Goal: Transaction & Acquisition: Purchase product/service

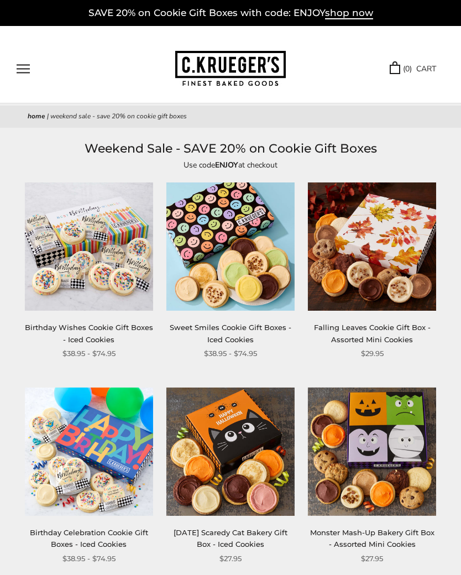
click at [244, 539] on link "Halloween Scaredy Cat Bakery Gift Box - Iced Cookies" at bounding box center [230, 538] width 114 height 20
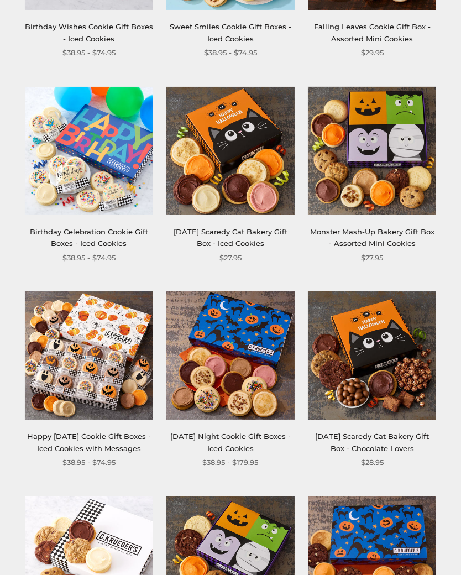
scroll to position [301, 0]
click at [85, 452] on link "Happy [DATE] Cookie Gift Boxes - Iced Cookies with Messages" at bounding box center [89, 442] width 124 height 20
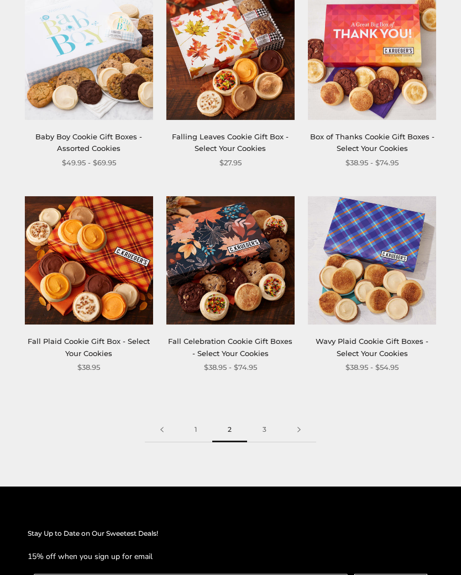
scroll to position [1405, 0]
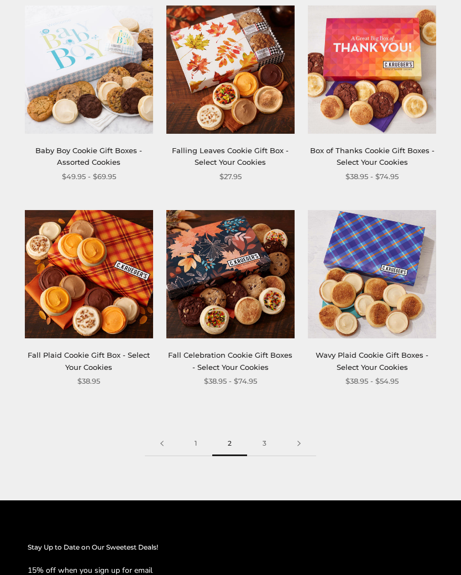
click at [267, 456] on link "3" at bounding box center [264, 444] width 35 height 25
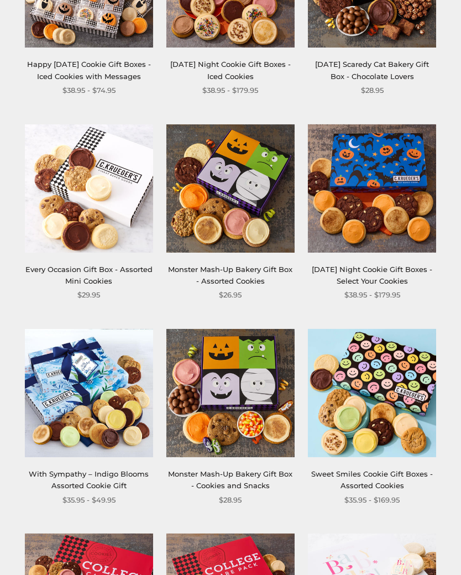
scroll to position [670, 0]
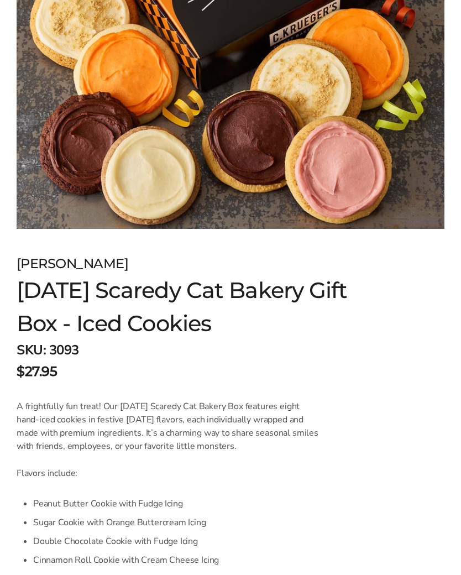
scroll to position [350, 0]
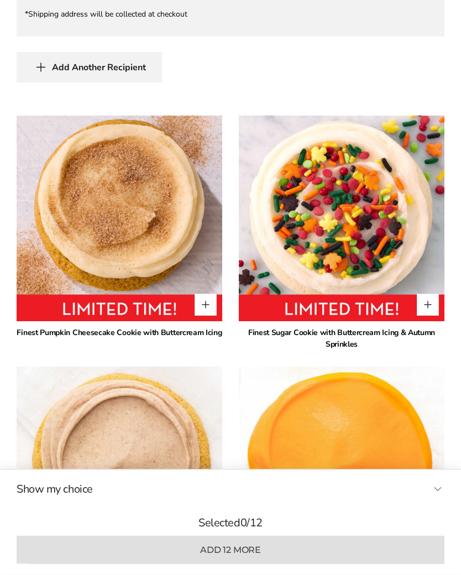
scroll to position [1108, 0]
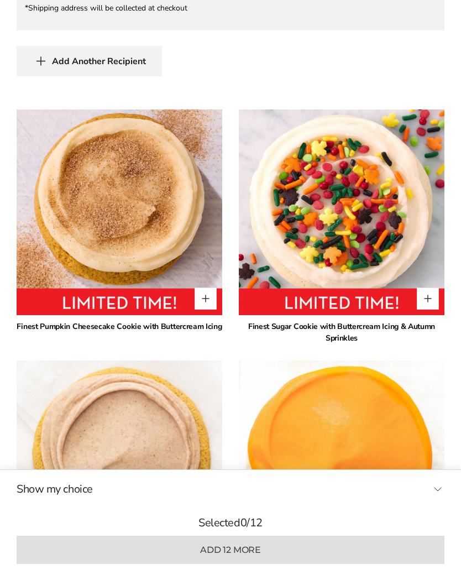
click at [442, 430] on img at bounding box center [342, 463] width 206 height 206
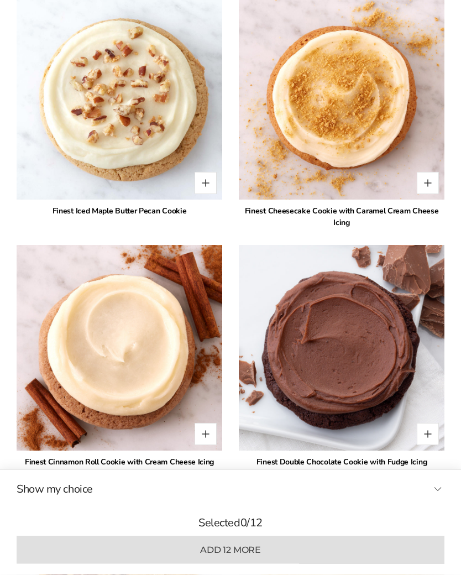
scroll to position [1713, 0]
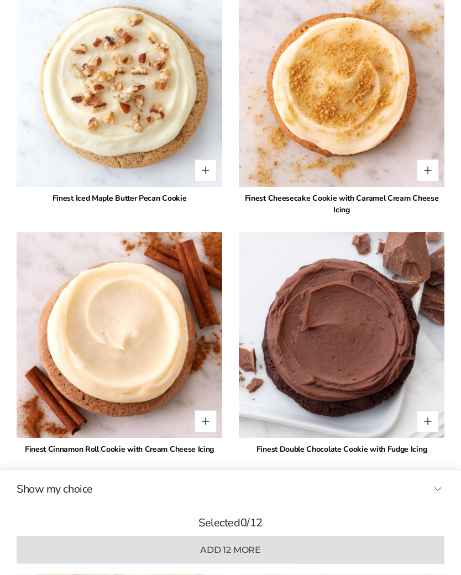
click at [222, 531] on p "Selected 0 / 12" at bounding box center [231, 522] width 428 height 17
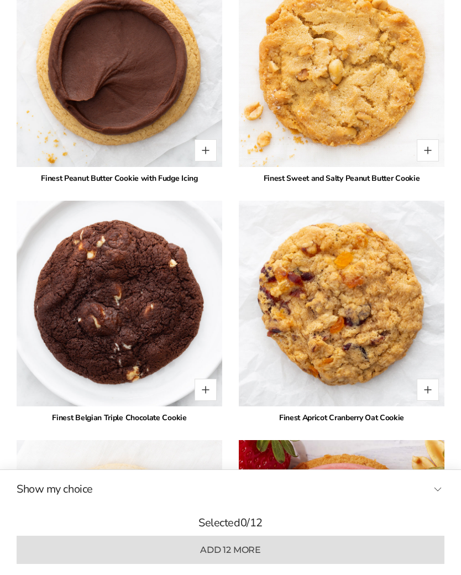
scroll to position [2714, 0]
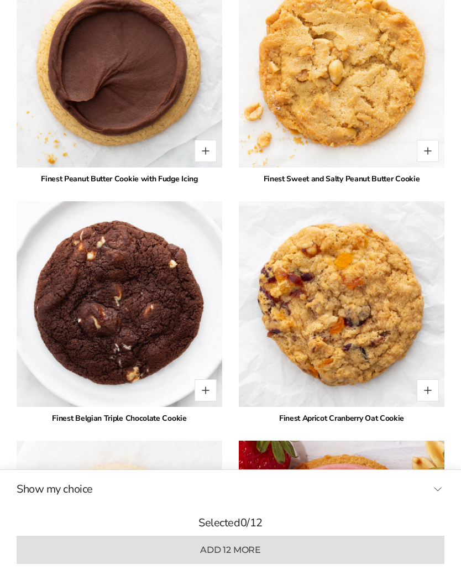
click at [236, 440] on div "* Finest Pumpkin Cheesecake Cookie with Buttercream Icing * Finest Sugar Cookie…" at bounding box center [231, 201] width 428 height 3396
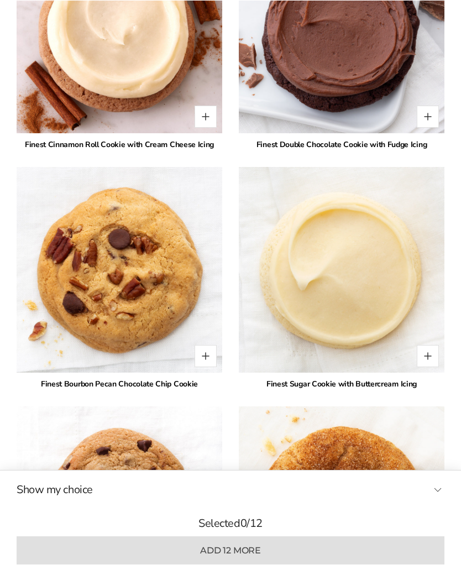
scroll to position [2031, 0]
click at [427, 363] on button "Quantity button plus" at bounding box center [428, 356] width 22 height 22
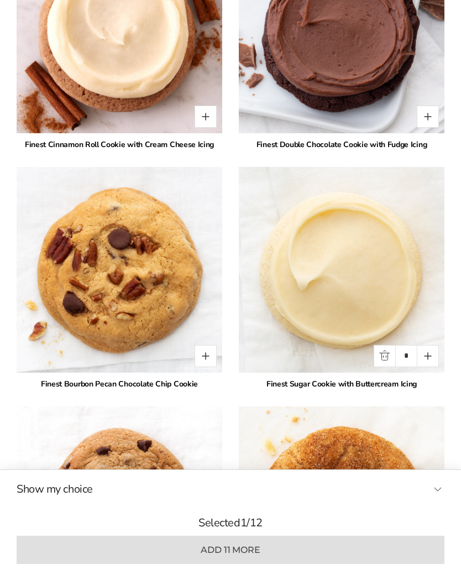
click at [421, 362] on button "Quantity button plus" at bounding box center [428, 356] width 22 height 22
click at [438, 360] on button "Quantity button plus" at bounding box center [428, 356] width 22 height 22
type input "*"
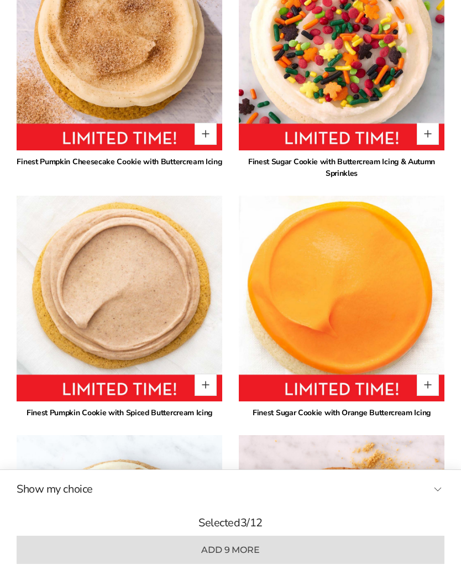
scroll to position [1261, 0]
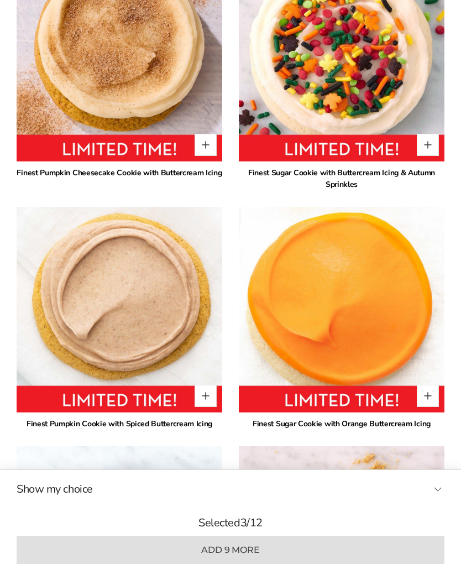
click at [430, 146] on button "Quantity button plus" at bounding box center [428, 145] width 22 height 22
click at [407, 148] on input "*" at bounding box center [406, 145] width 22 height 22
click at [412, 149] on input "*" at bounding box center [406, 145] width 22 height 22
click at [406, 144] on input "*" at bounding box center [406, 145] width 22 height 22
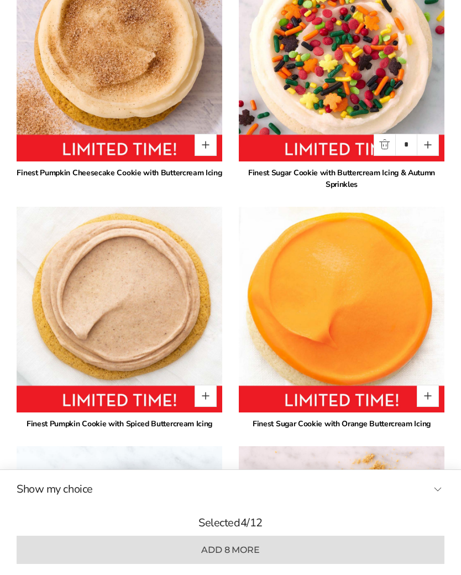
click at [429, 153] on button "Quantity button plus" at bounding box center [428, 145] width 22 height 22
click at [425, 151] on button "Quantity button plus" at bounding box center [428, 145] width 22 height 22
type input "*"
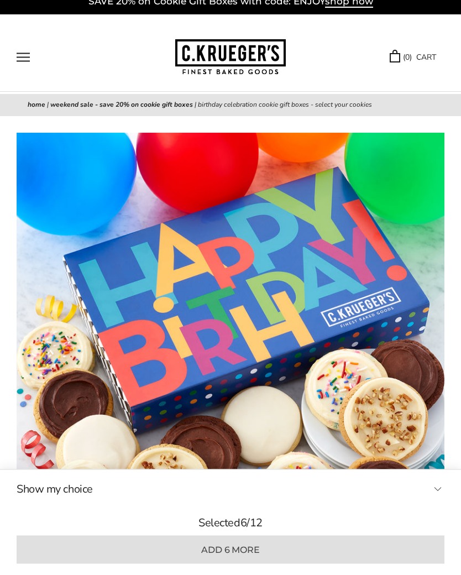
scroll to position [0, 0]
